Goal: Use online tool/utility: Utilize a website feature to perform a specific function

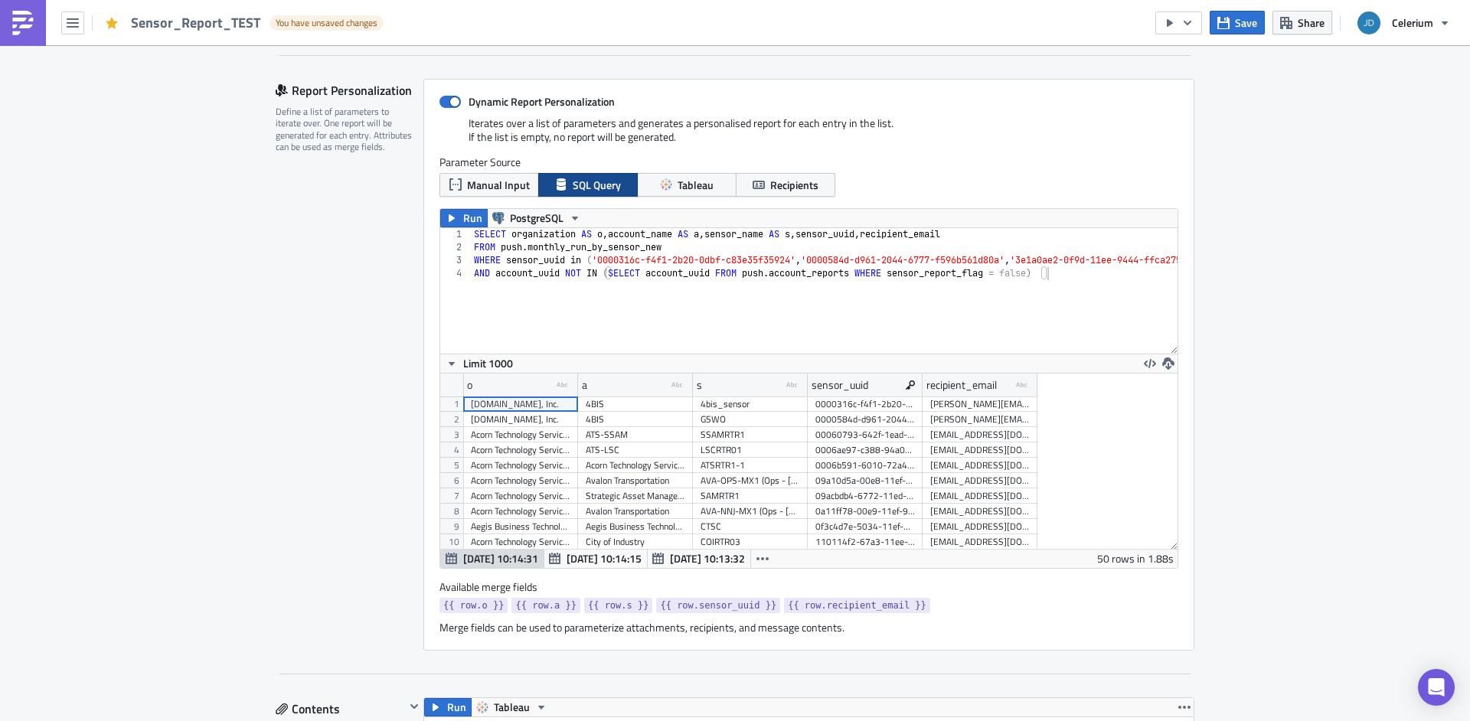
scroll to position [85, 0]
click at [468, 218] on span "Run" at bounding box center [472, 218] width 19 height 18
click at [1439, 676] on div "Open Intercom Messenger" at bounding box center [1436, 687] width 41 height 41
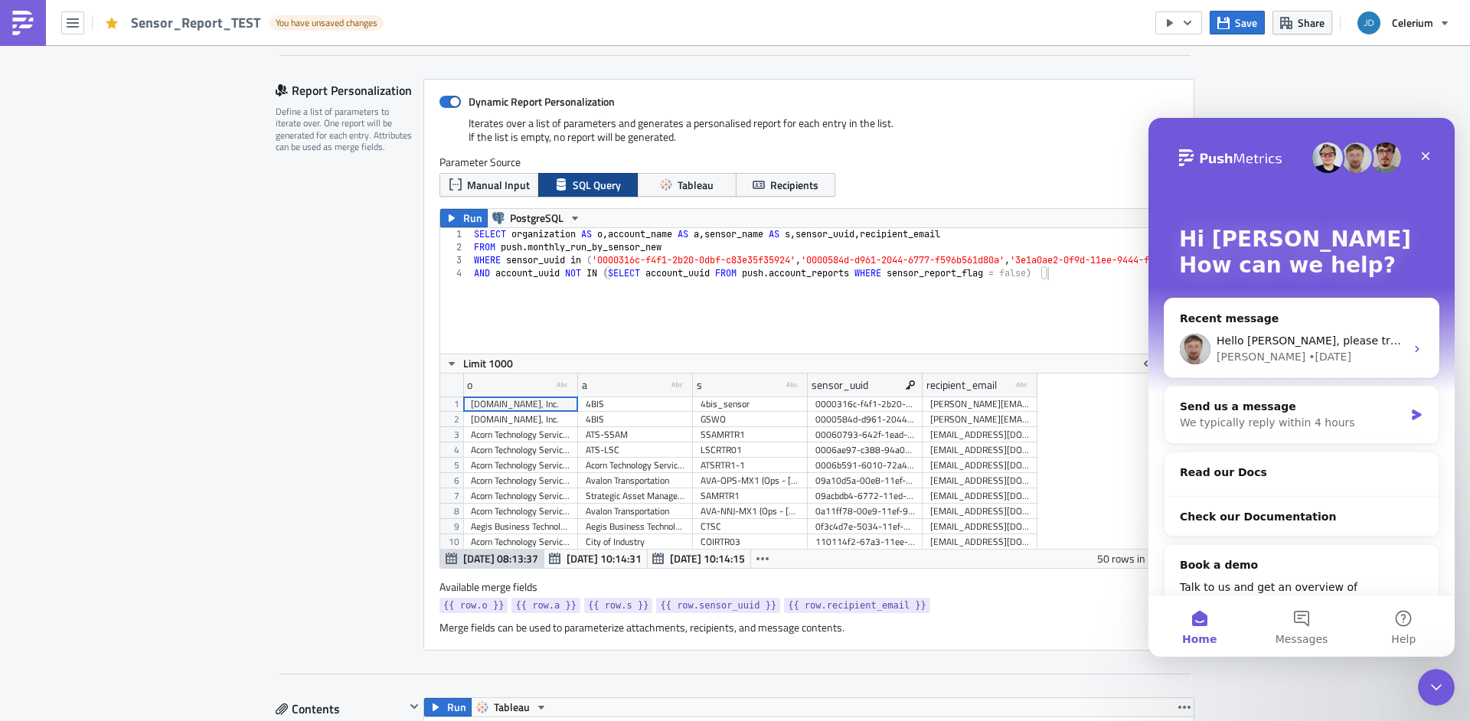
scroll to position [0, 0]
click at [1317, 351] on div "[PERSON_NAME] • [DATE]" at bounding box center [1310, 357] width 188 height 16
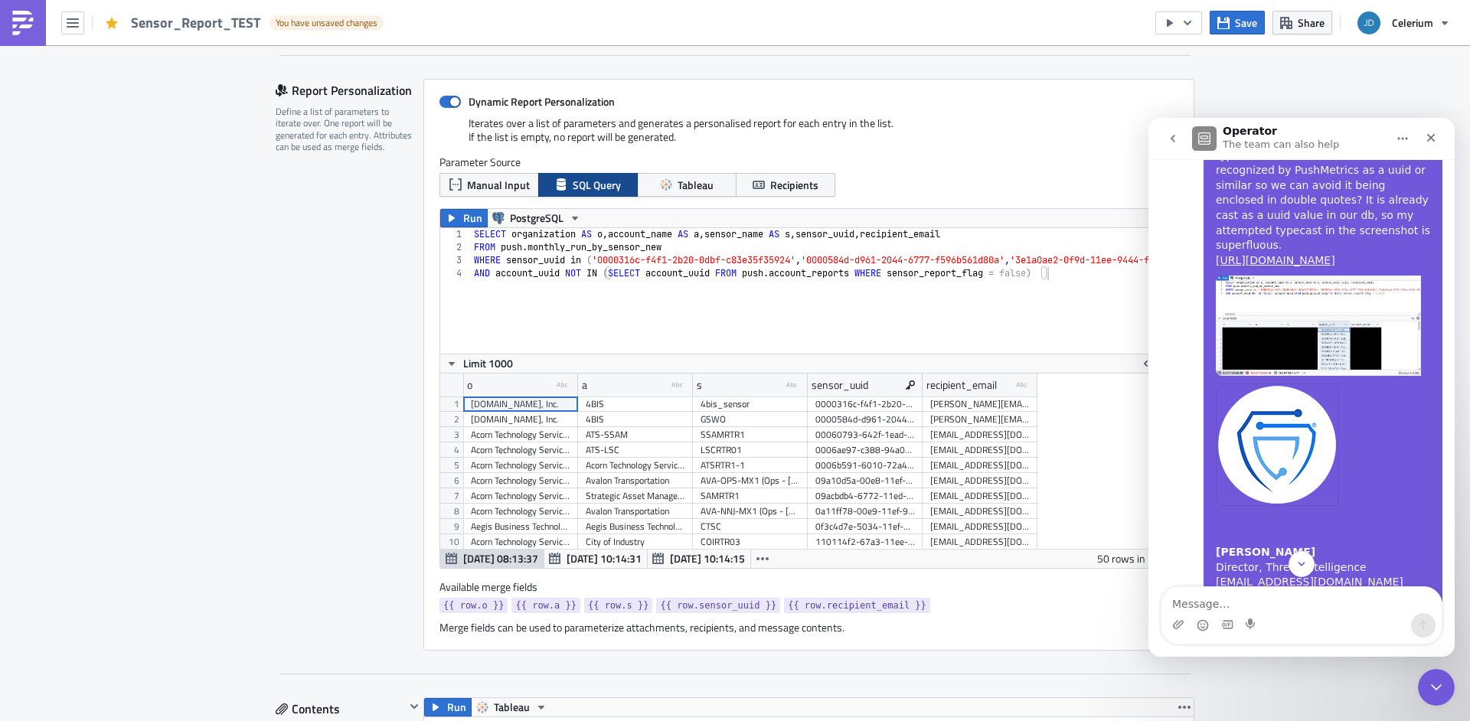
scroll to position [6000, 0]
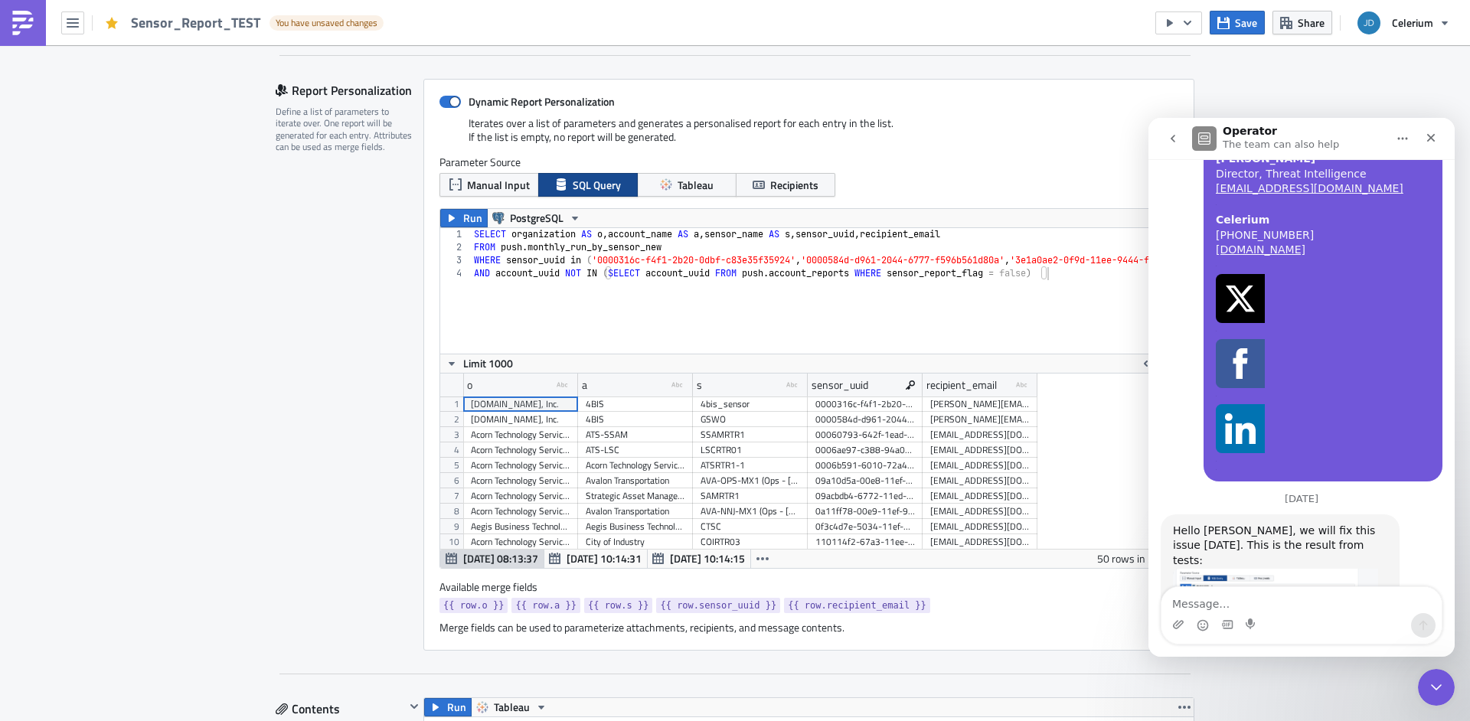
click at [1211, 569] on img "Łukasz says…" at bounding box center [1275, 631] width 205 height 125
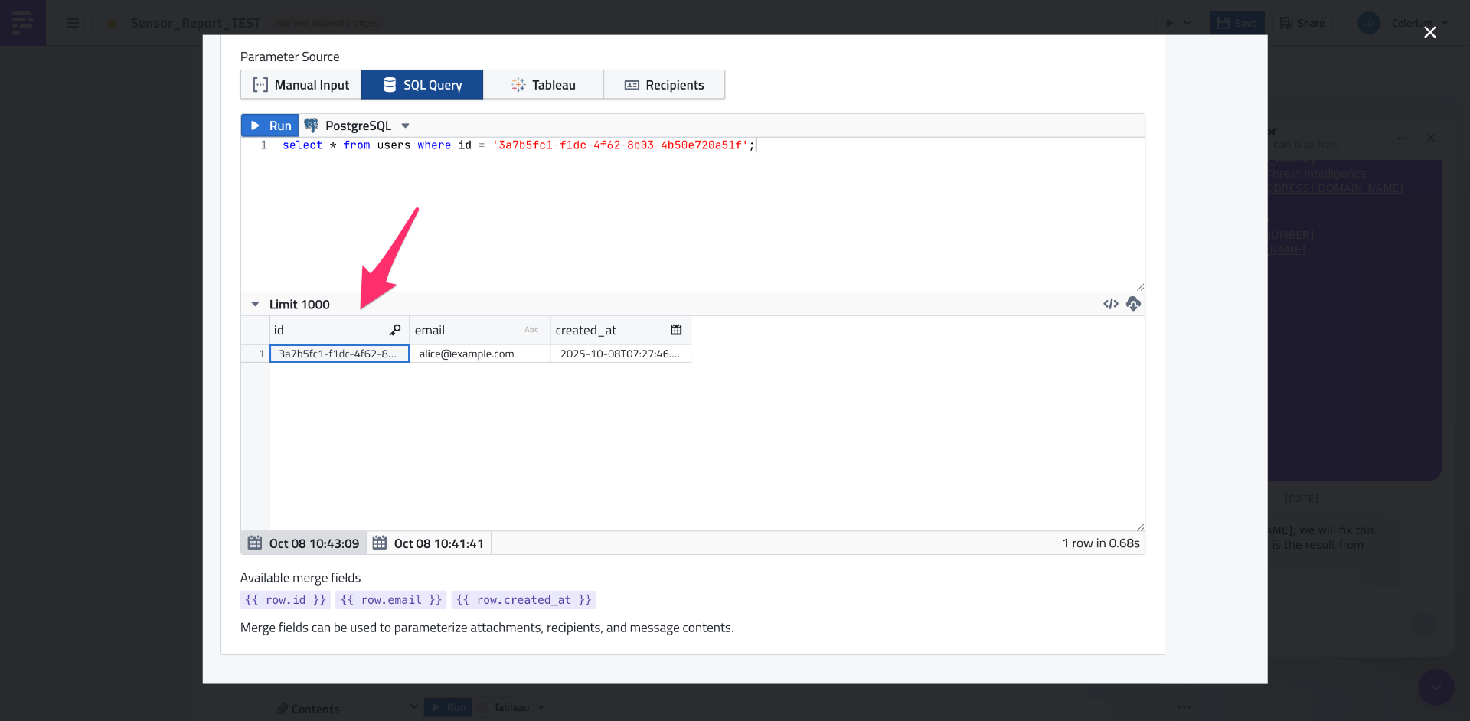
click at [1325, 384] on div "Intercom messenger" at bounding box center [735, 360] width 1470 height 721
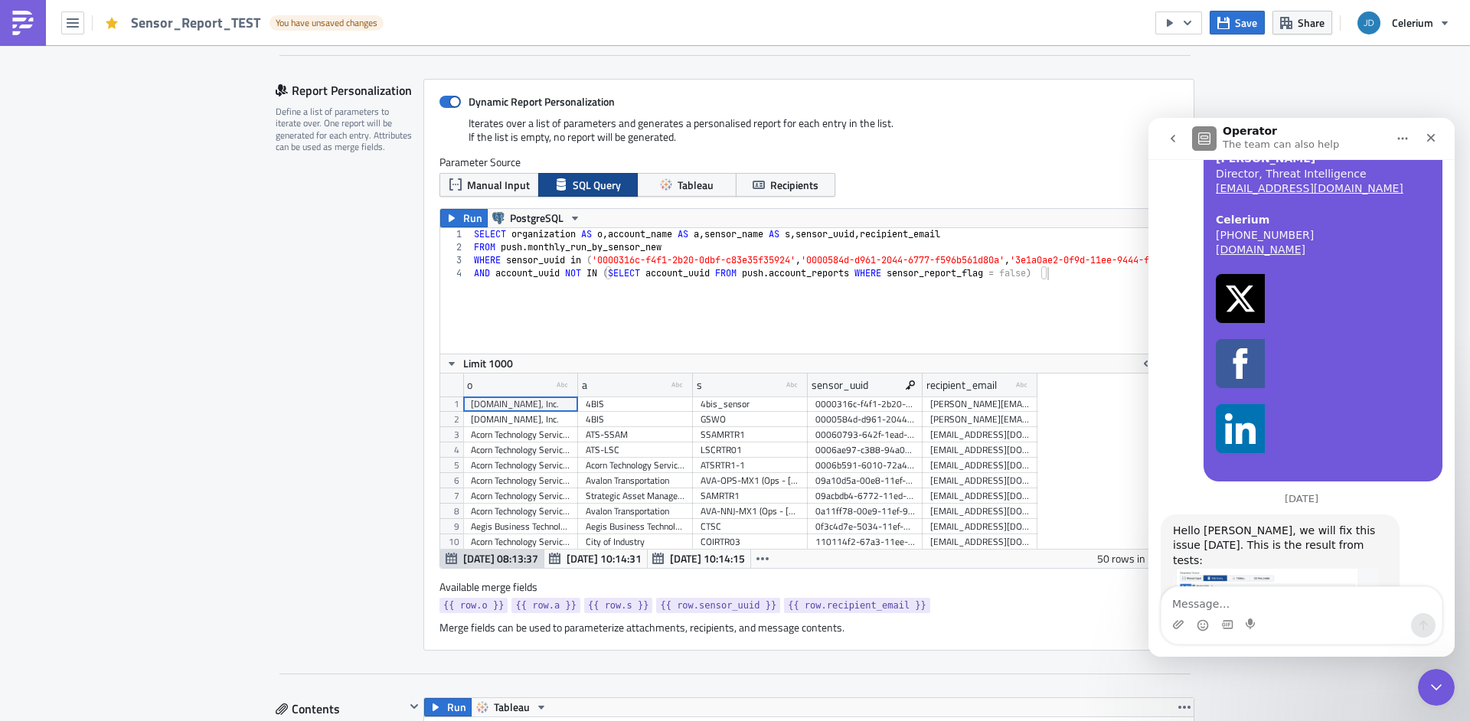
click at [1284, 569] on img "Łukasz says…" at bounding box center [1275, 631] width 205 height 125
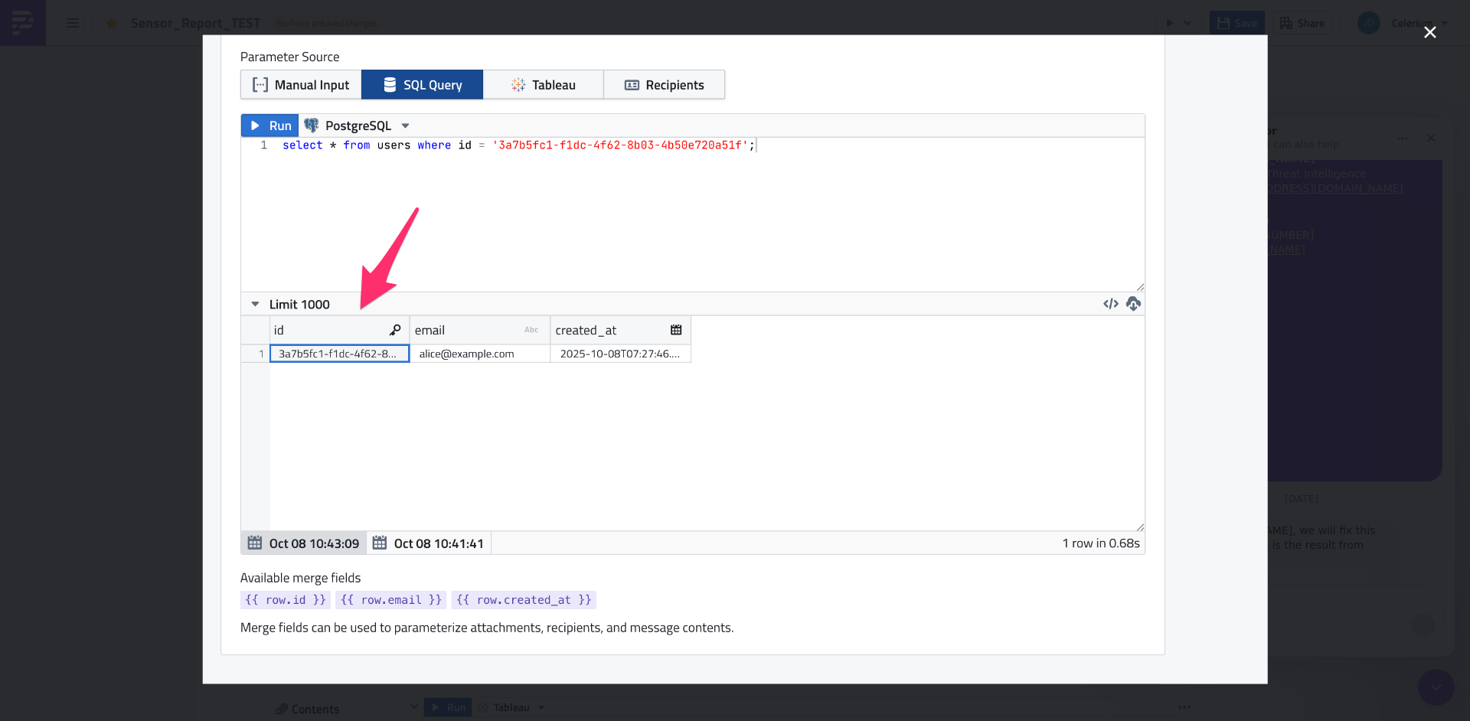
click at [1362, 462] on div "Intercom messenger" at bounding box center [735, 360] width 1470 height 721
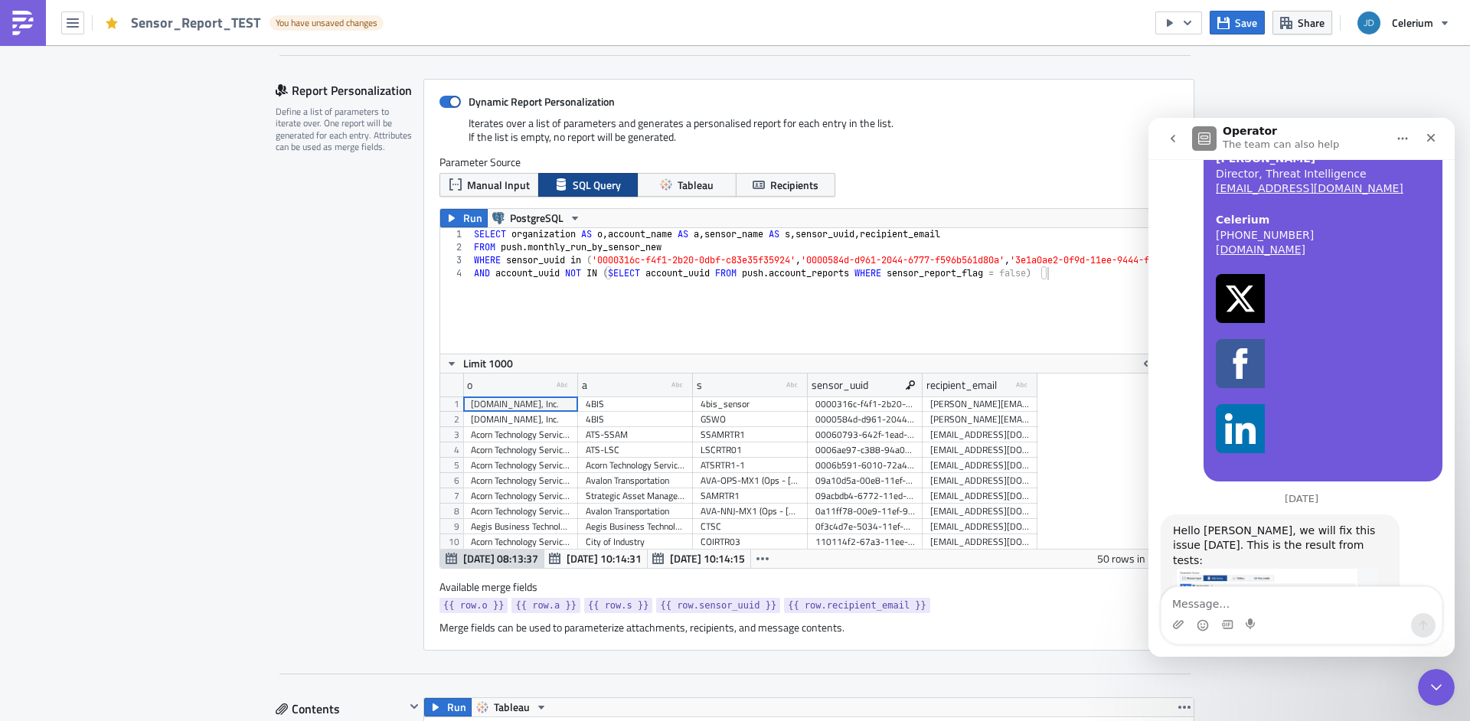
click at [1134, 504] on div "o type-text Created with Sketch. a type-text Created with Sketch. s type-text C…" at bounding box center [808, 461] width 737 height 175
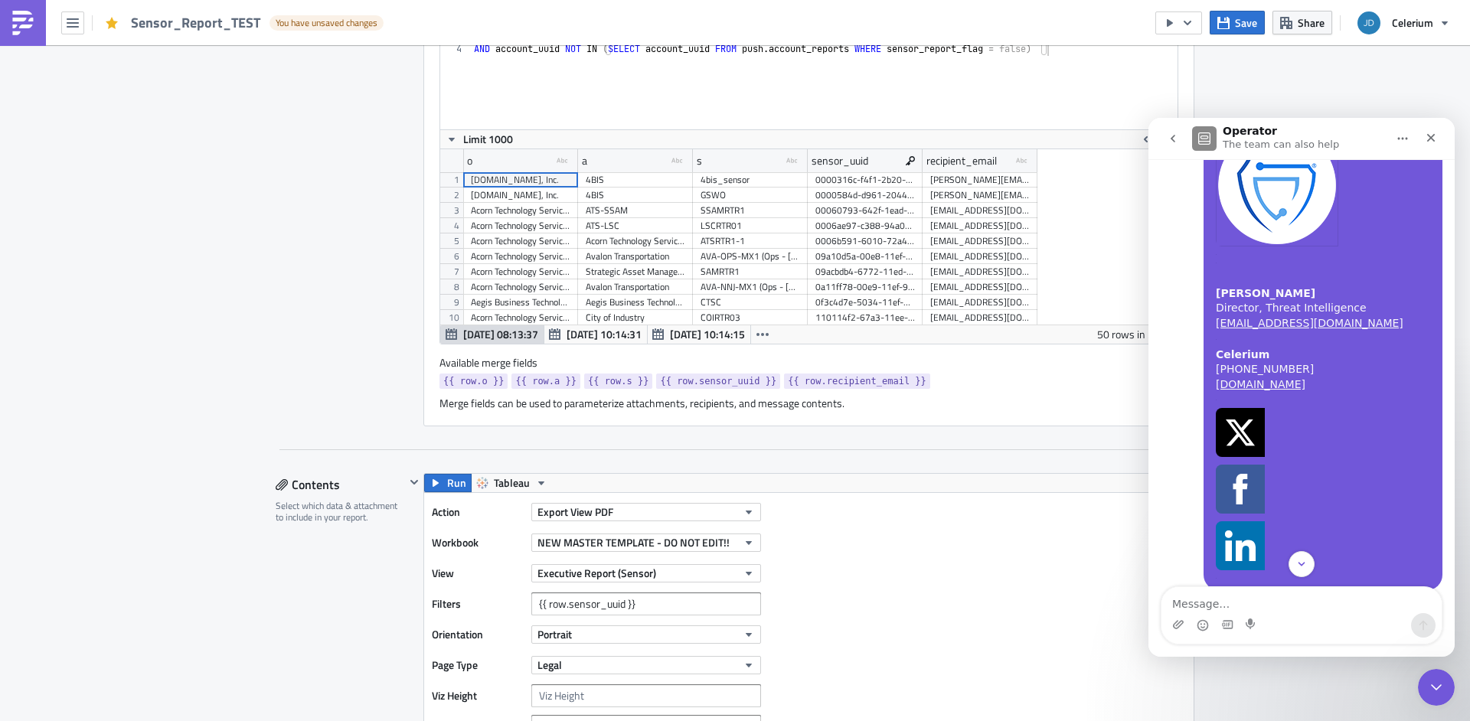
scroll to position [860, 0]
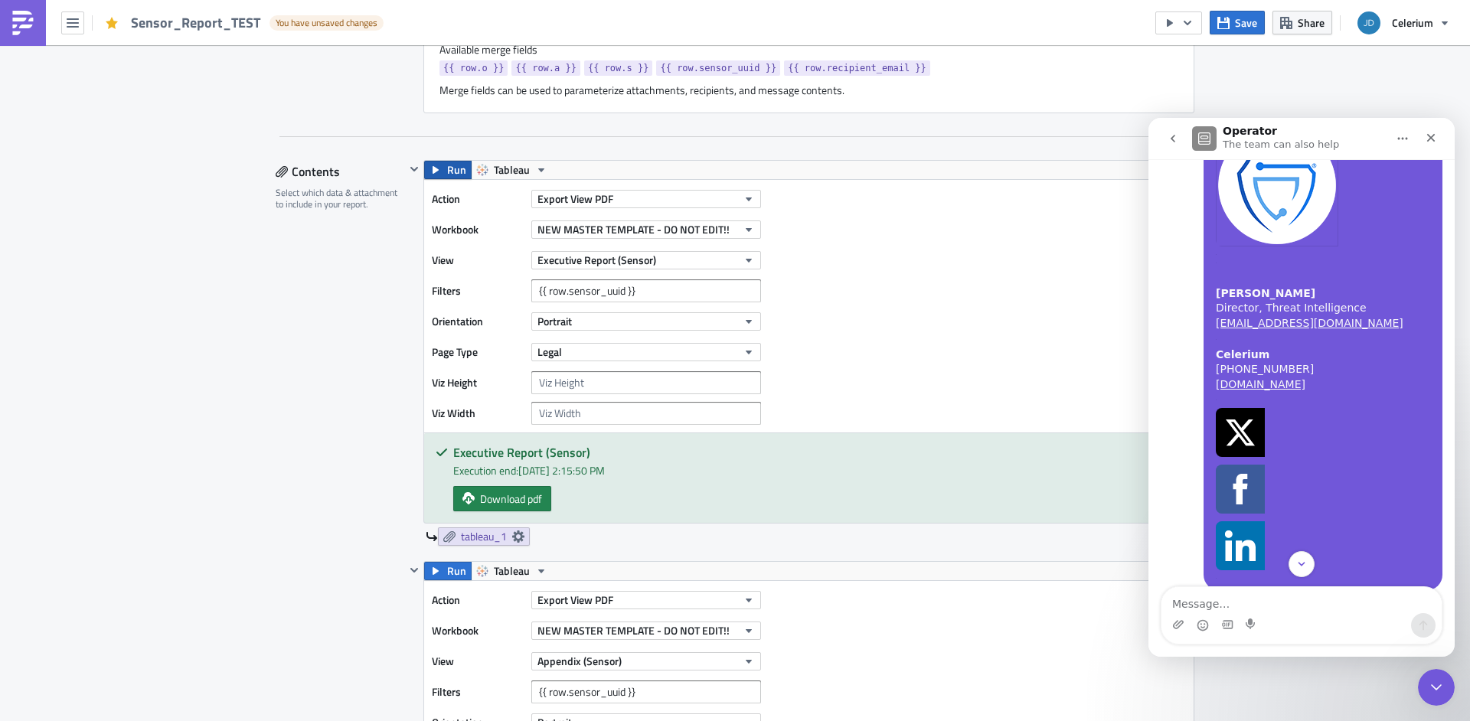
click at [436, 171] on button "Run" at bounding box center [447, 170] width 47 height 18
click at [523, 498] on span "Download pdf" at bounding box center [511, 499] width 62 height 16
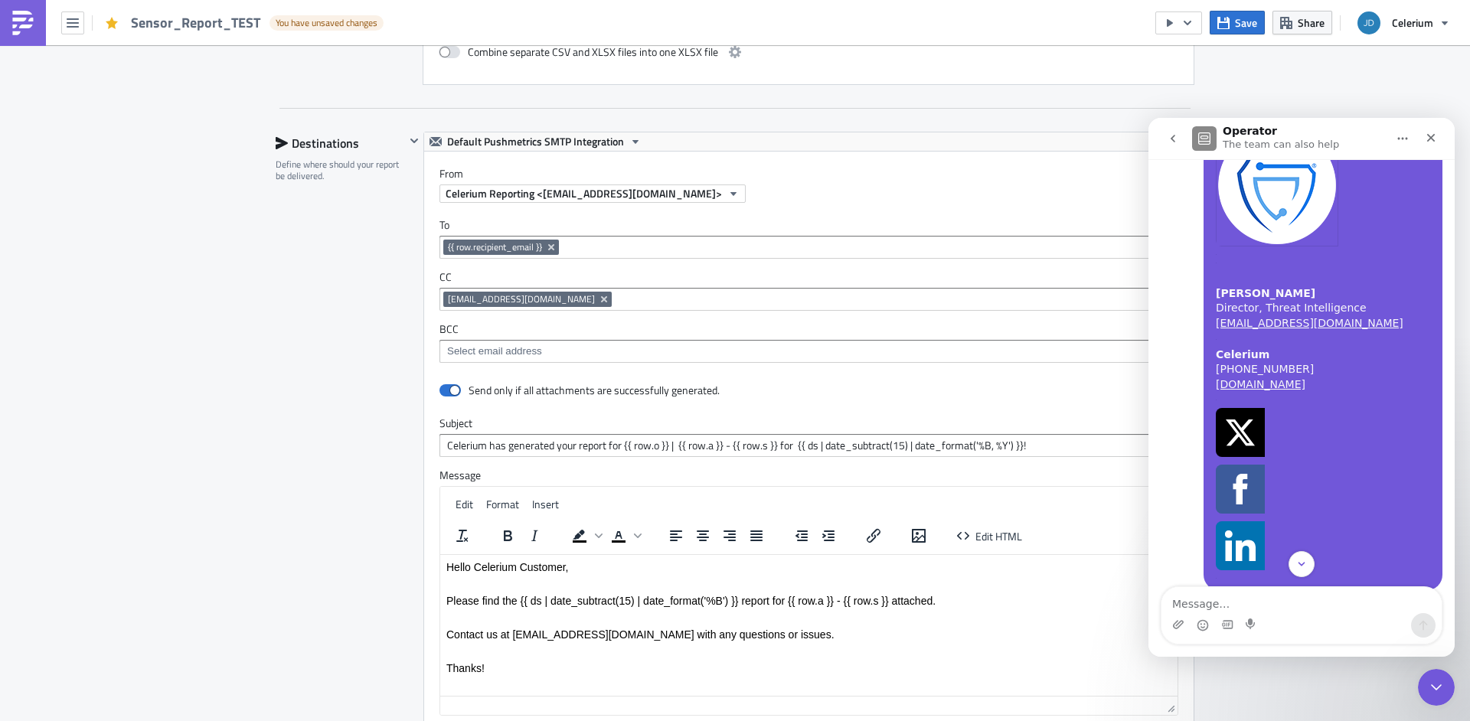
scroll to position [2296, 0]
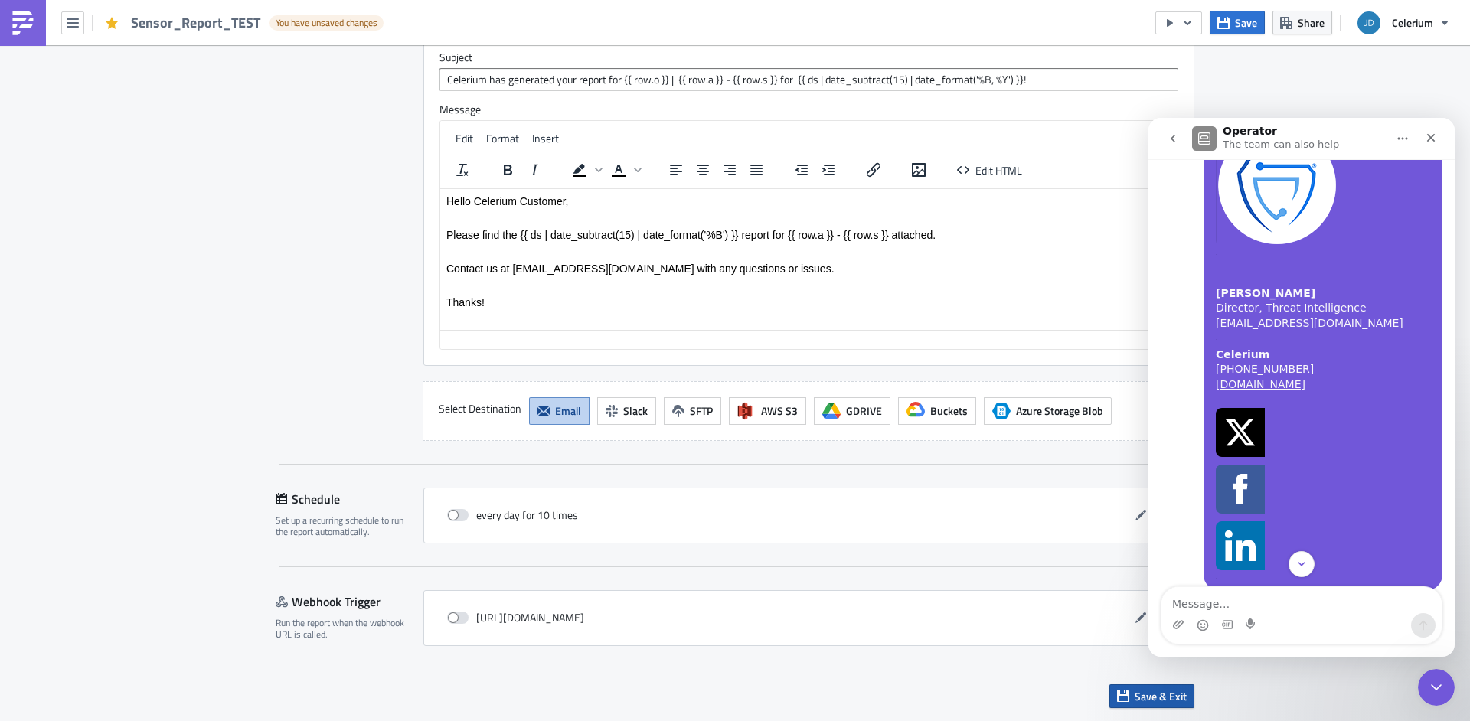
click at [1171, 705] on button "Save & Exit" at bounding box center [1151, 696] width 85 height 24
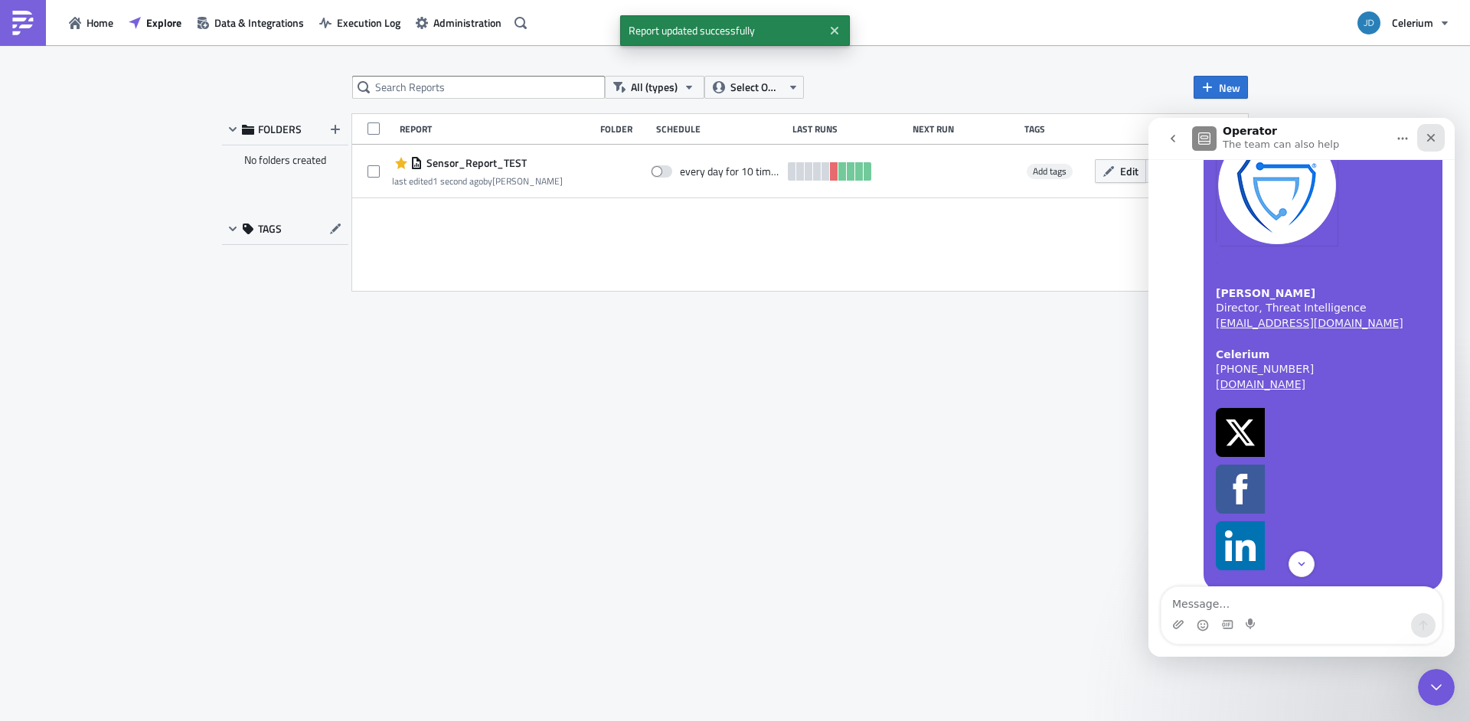
click at [1440, 138] on div "Close" at bounding box center [1431, 138] width 28 height 28
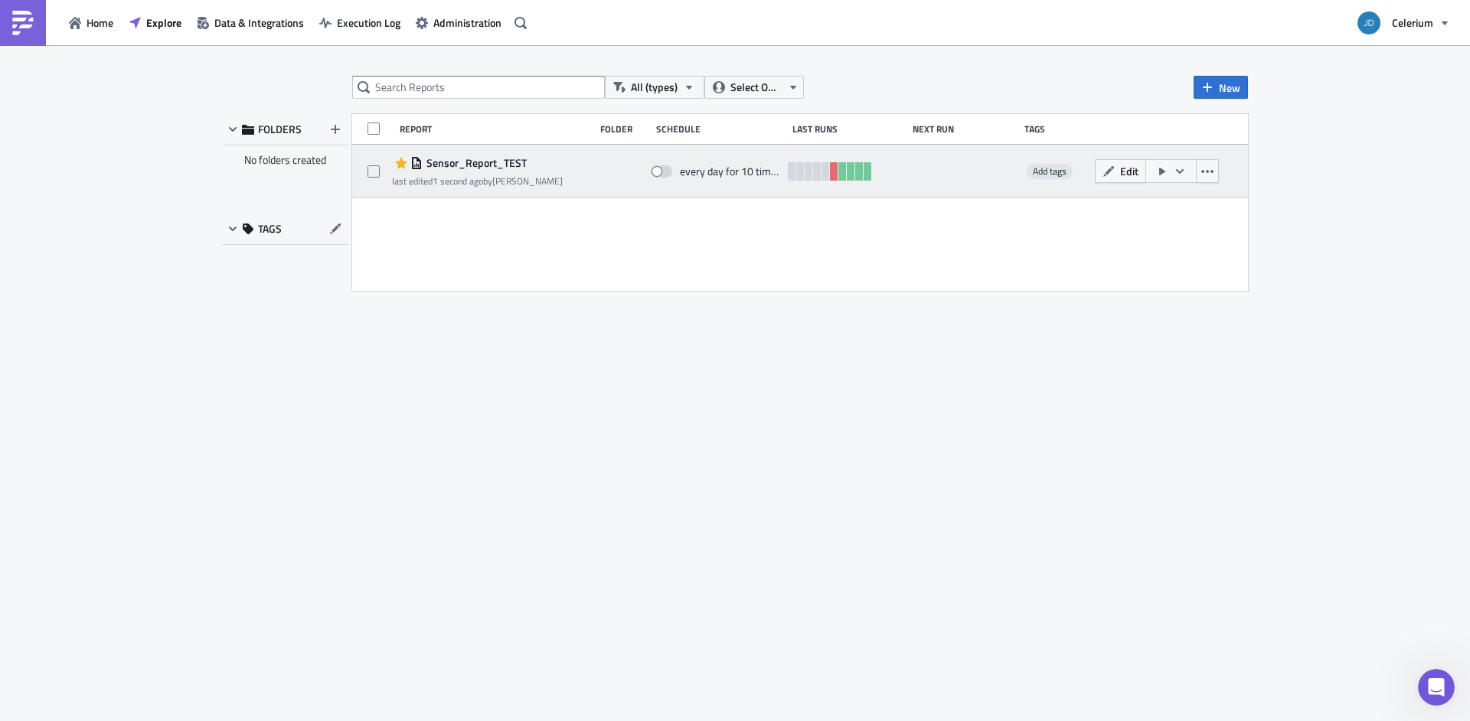
click at [1178, 172] on icon "button" at bounding box center [1180, 170] width 8 height 5
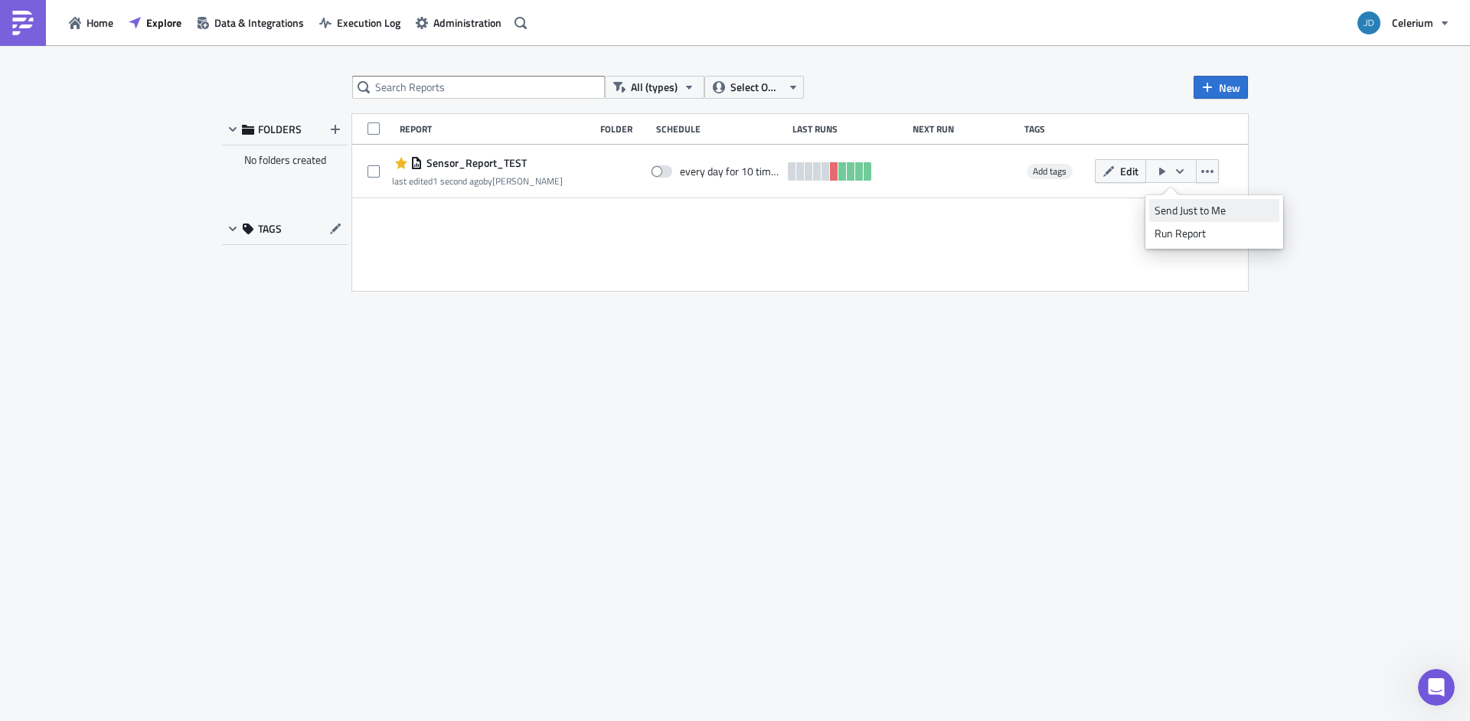
click at [1179, 207] on div "Send Just to Me" at bounding box center [1213, 210] width 119 height 15
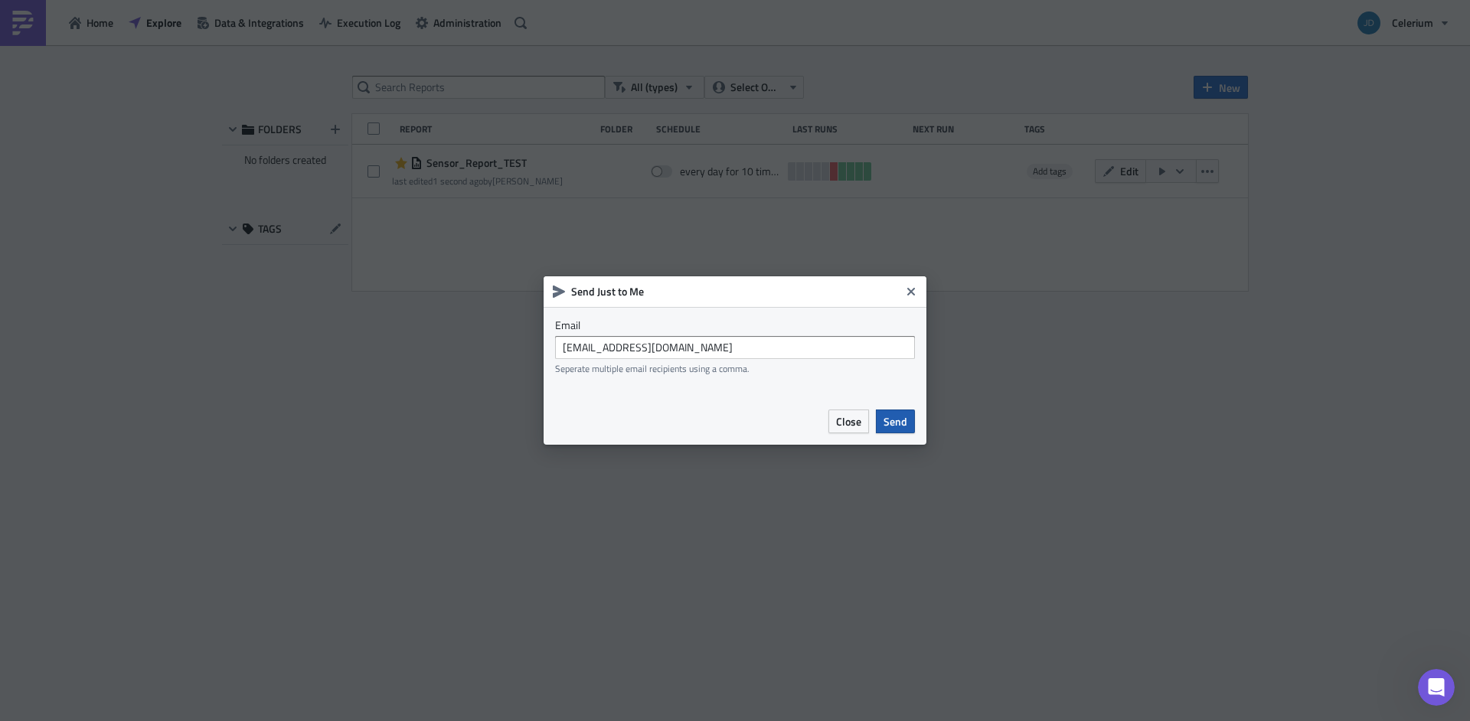
click at [901, 416] on span "Send" at bounding box center [895, 421] width 24 height 16
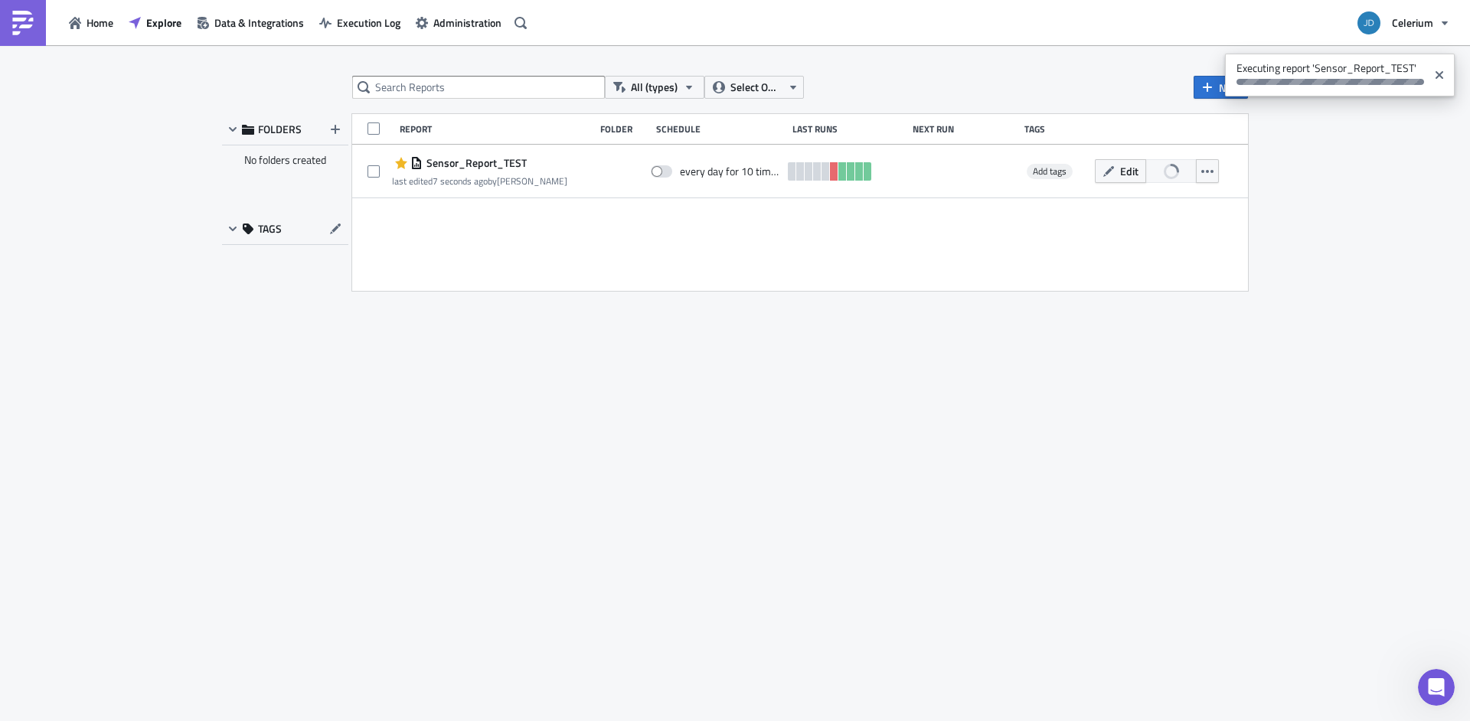
scroll to position [5999, 0]
